Goal: Subscribe to service/newsletter

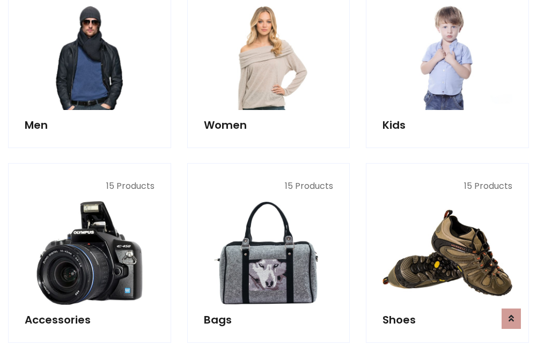
scroll to position [779, 0]
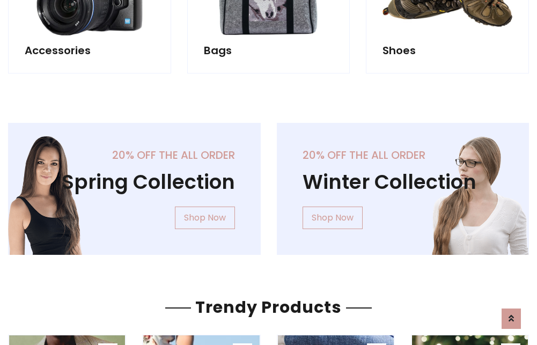
click at [269, 185] on div "20% off the all order Winter Collection Shop Now" at bounding box center [403, 197] width 269 height 149
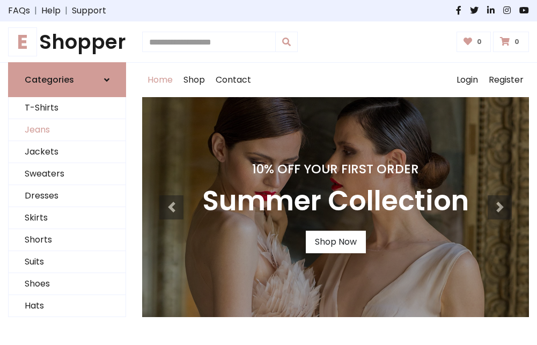
click at [67, 130] on link "Jeans" at bounding box center [67, 130] width 117 height 22
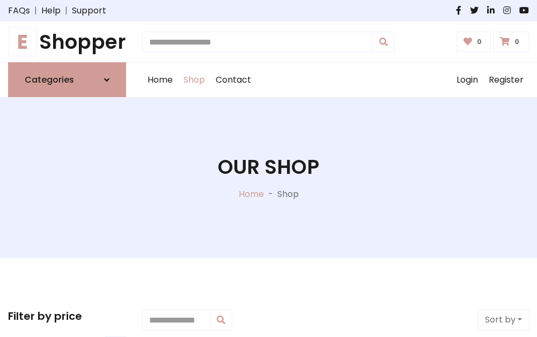
scroll to position [339, 0]
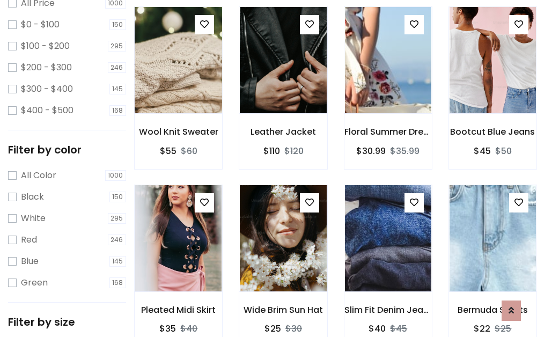
click at [178, 84] on img at bounding box center [179, 60] width 104 height 258
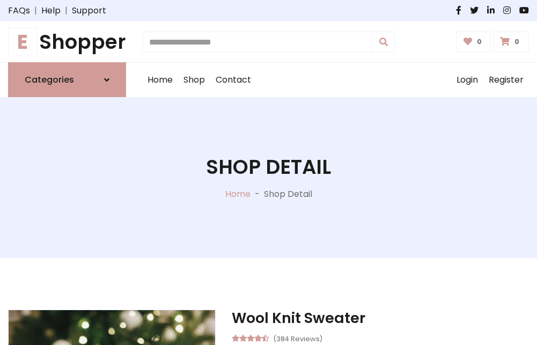
scroll to position [115, 0]
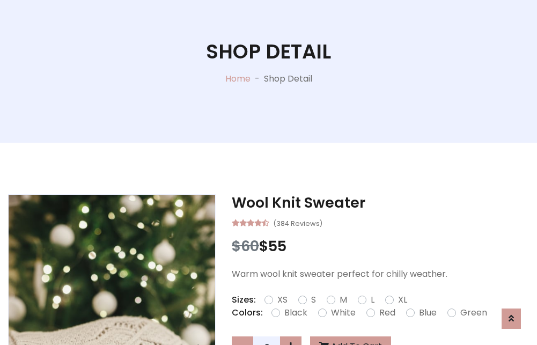
click at [386, 313] on label "Red" at bounding box center [387, 312] width 16 height 13
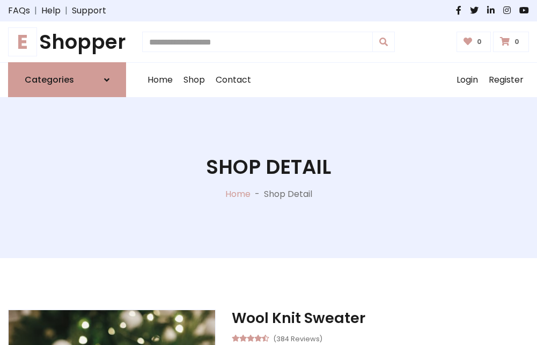
scroll to position [115, 0]
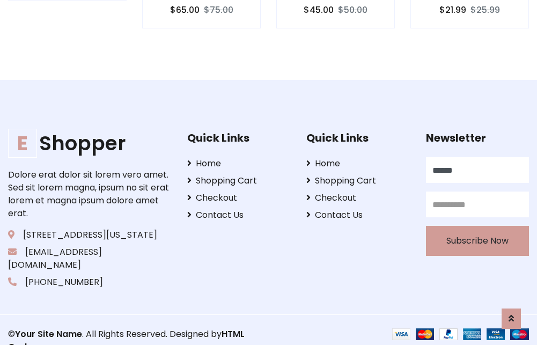
scroll to position [1044, 0]
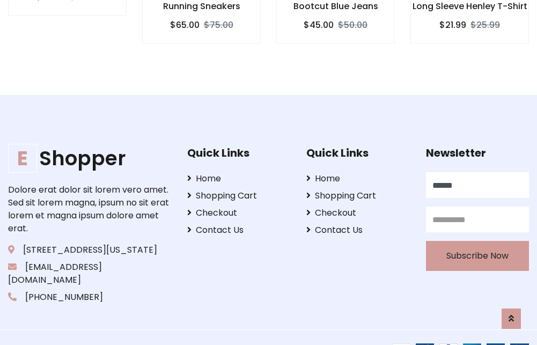
type input "******"
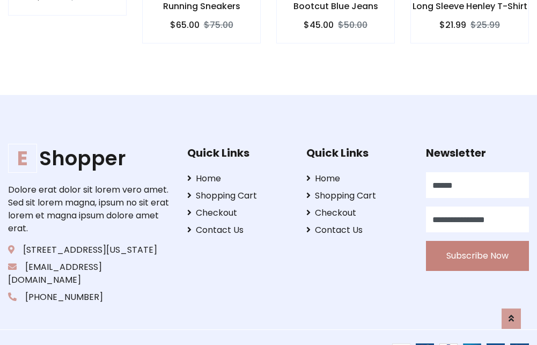
type input "**********"
click at [477, 243] on button "Subscribe Now" at bounding box center [477, 256] width 103 height 30
